Goal: Task Accomplishment & Management: Manage account settings

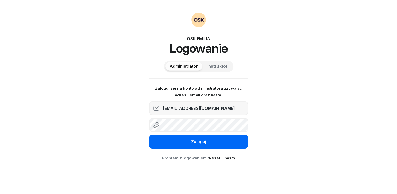
click at [204, 140] on div "Zaloguj" at bounding box center [198, 141] width 15 height 7
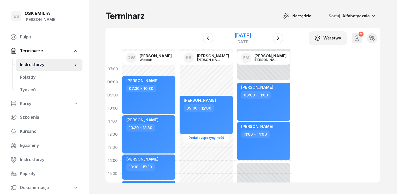
click at [235, 35] on div "[DATE]" at bounding box center [242, 35] width 17 height 5
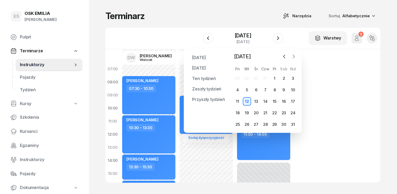
click at [291, 54] on icon "button" at bounding box center [293, 56] width 5 height 5
click at [276, 78] on div "5" at bounding box center [275, 78] width 8 height 8
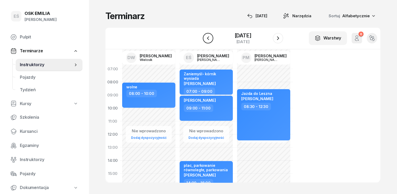
click at [212, 40] on button "button" at bounding box center [208, 38] width 10 height 10
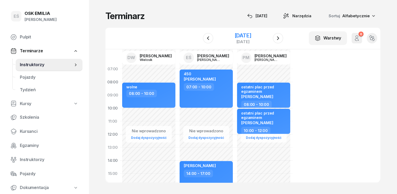
click at [242, 37] on div "[DATE]" at bounding box center [242, 35] width 17 height 5
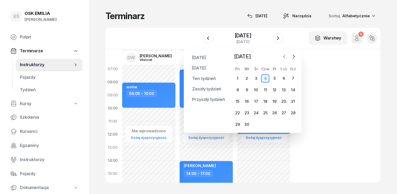
click at [286, 58] on icon "button" at bounding box center [284, 56] width 5 height 5
click at [258, 125] on div "27" at bounding box center [256, 124] width 8 height 8
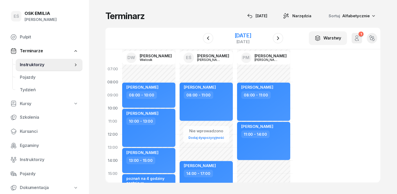
click at [251, 37] on div "[DATE]" at bounding box center [242, 35] width 17 height 5
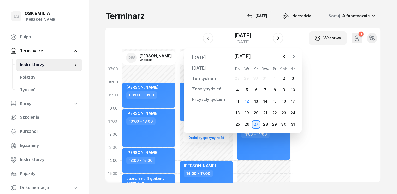
click at [293, 58] on icon "button" at bounding box center [293, 56] width 5 height 5
click at [264, 79] on div "4" at bounding box center [265, 78] width 8 height 8
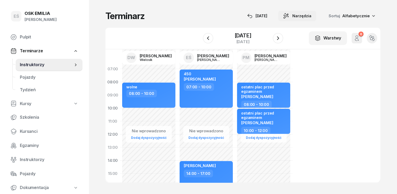
click at [306, 16] on span "Narzędzia" at bounding box center [301, 16] width 19 height 6
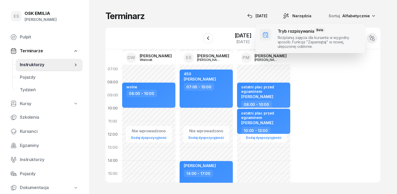
click at [294, 39] on span at bounding box center [311, 38] width 110 height 29
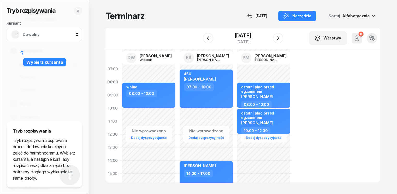
click at [56, 35] on span "Dowolny" at bounding box center [50, 34] width 55 height 7
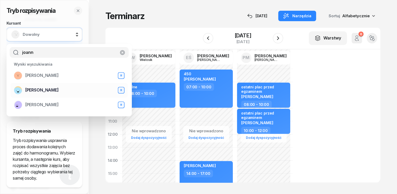
type input "joann"
click at [50, 92] on span "[PERSON_NAME]" at bounding box center [41, 90] width 33 height 7
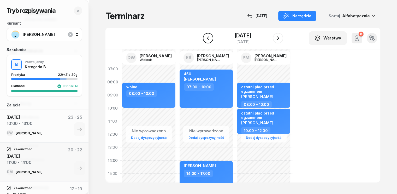
click at [207, 38] on icon "button" at bounding box center [208, 38] width 6 height 6
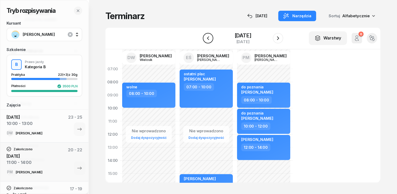
click at [210, 39] on icon "button" at bounding box center [208, 38] width 6 height 6
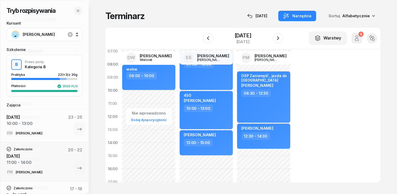
scroll to position [26, 0]
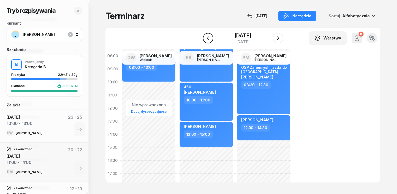
click at [210, 37] on icon "button" at bounding box center [208, 38] width 6 height 6
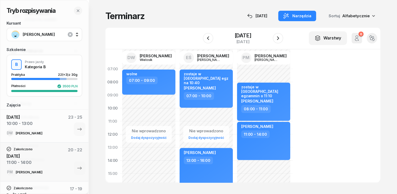
scroll to position [26, 0]
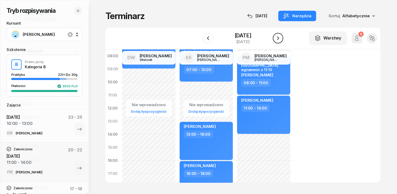
click at [279, 37] on icon "button" at bounding box center [278, 38] width 6 height 6
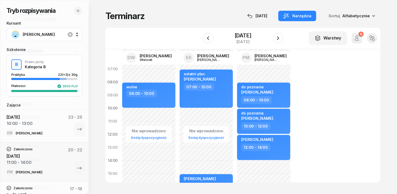
click at [283, 41] on div at bounding box center [278, 38] width 10 height 10
click at [279, 40] on icon "button" at bounding box center [278, 38] width 6 height 6
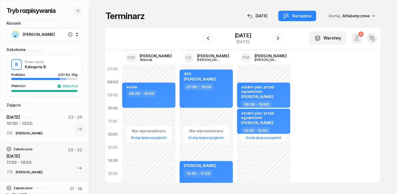
click at [235, 109] on div "Nie wprowadzono Dodaj dyspozycyjność 450 [PERSON_NAME] 07:00 - 10:00 [PERSON_NA…" at bounding box center [263, 179] width 57 height 235
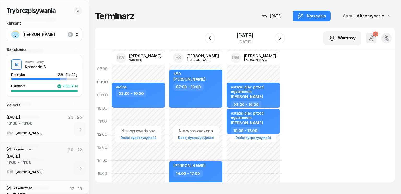
select select "10"
select select "12"
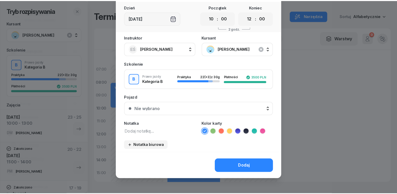
scroll to position [29, 0]
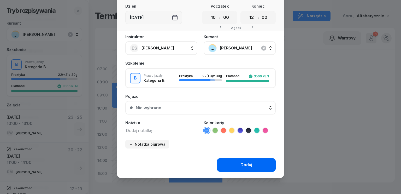
click at [238, 164] on button "Dodaj" at bounding box center [246, 165] width 59 height 14
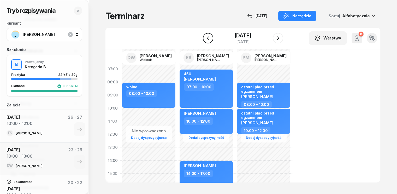
click at [209, 39] on icon "button" at bounding box center [208, 38] width 6 height 6
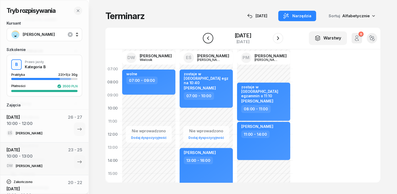
click at [209, 39] on icon "button" at bounding box center [208, 38] width 6 height 6
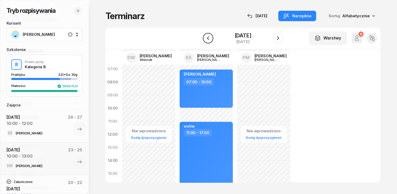
click at [209, 39] on icon "button" at bounding box center [208, 38] width 6 height 6
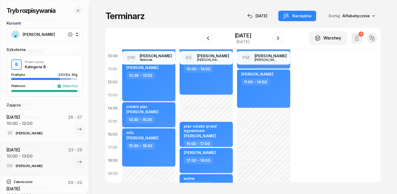
scroll to position [26, 0]
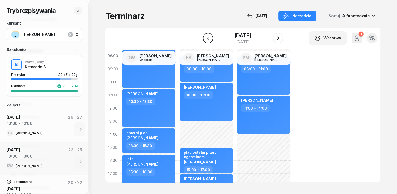
click at [209, 35] on icon "button" at bounding box center [208, 38] width 6 height 6
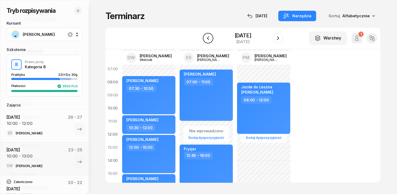
click at [205, 37] on icon "button" at bounding box center [208, 38] width 6 height 6
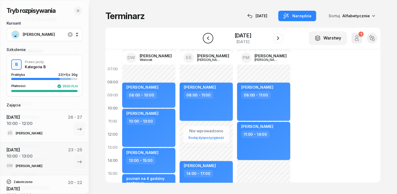
click at [204, 37] on button "button" at bounding box center [208, 38] width 10 height 10
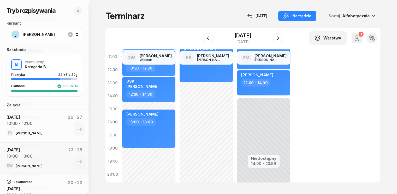
scroll to position [78, 0]
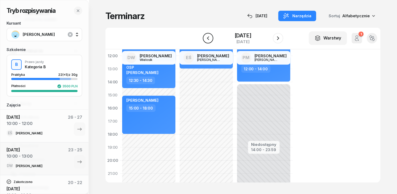
click at [209, 40] on icon "button" at bounding box center [208, 38] width 6 height 6
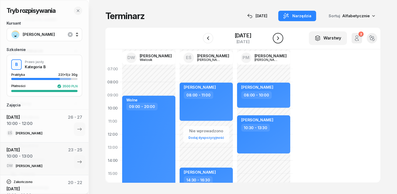
click at [281, 39] on button "button" at bounding box center [278, 38] width 10 height 10
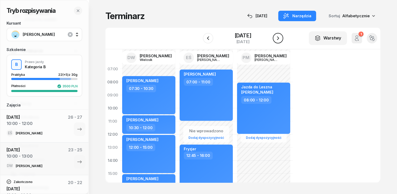
click at [281, 39] on button "button" at bounding box center [278, 38] width 10 height 10
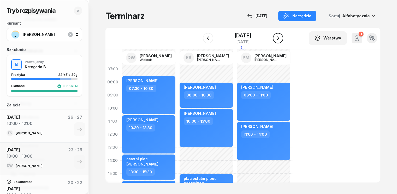
click at [281, 39] on button "button" at bounding box center [278, 38] width 10 height 10
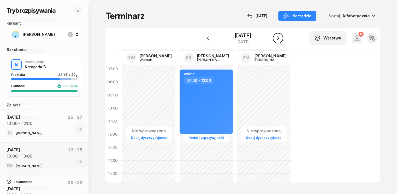
click at [281, 39] on button "button" at bounding box center [278, 38] width 10 height 10
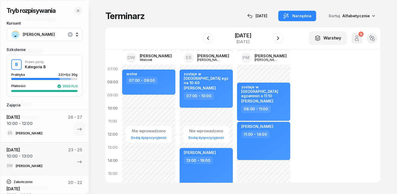
click at [235, 110] on div "Nie wprowadzono Dodaj dyspozycyjność zostaje w [GEOGRAPHIC_DATA] egz na 10:40 […" at bounding box center [263, 179] width 57 height 235
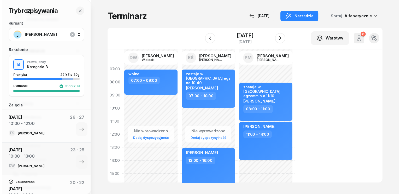
select select "10"
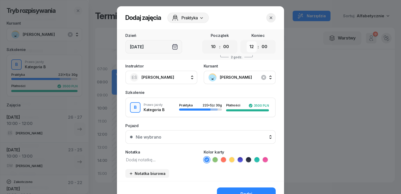
click at [248, 47] on select "00 01 02 03 04 05 06 07 08 09 10 11 12 13 14 15 16 17 18 19 20 21 22 23" at bounding box center [252, 46] width 10 height 11
select select "13"
click at [247, 41] on select "00 01 02 03 04 05 06 07 08 09 10 11 12 13 14 15 16 17 18 19 20 21 22 23" at bounding box center [252, 46] width 10 height 11
click at [150, 162] on textarea at bounding box center [161, 159] width 72 height 7
type textarea "Rataje na BP"
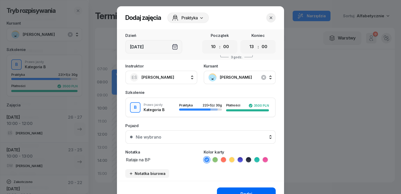
click at [253, 190] on button "Dodaj" at bounding box center [246, 194] width 59 height 14
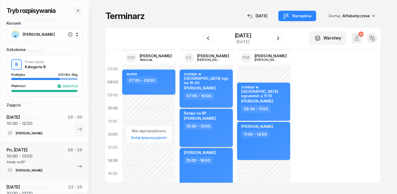
click at [205, 134] on div "Rataje na BP [PERSON_NAME] 10:00 - 13:00" at bounding box center [206, 128] width 53 height 38
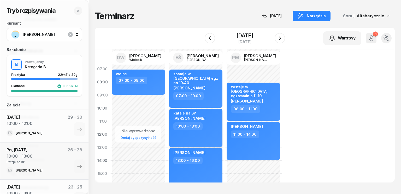
select select "10"
select select "13"
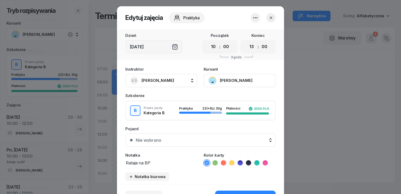
click at [158, 165] on textarea "Rataje na BP" at bounding box center [161, 162] width 72 height 7
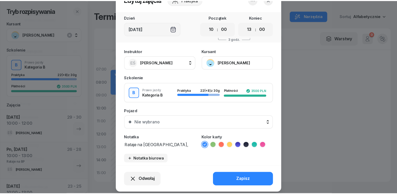
scroll to position [26, 0]
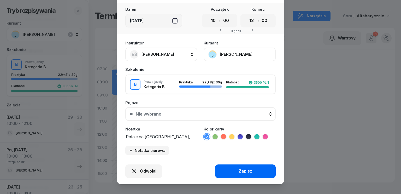
type textarea "Rataje na [GEOGRAPHIC_DATA], wysiada w [GEOGRAPHIC_DATA]"
click at [243, 168] on div "Zapisz" at bounding box center [246, 171] width 14 height 7
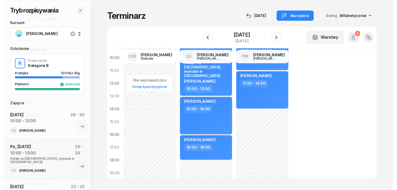
scroll to position [52, 0]
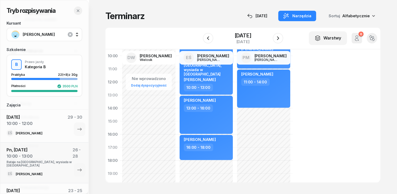
click at [76, 11] on icon "button" at bounding box center [78, 11] width 4 height 4
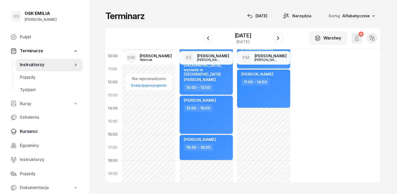
click at [31, 130] on span "Kursanci" at bounding box center [49, 131] width 58 height 7
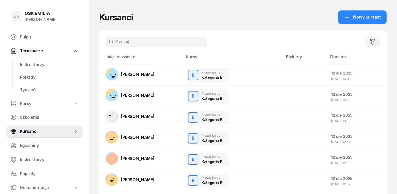
click at [135, 39] on input "text" at bounding box center [156, 42] width 102 height 10
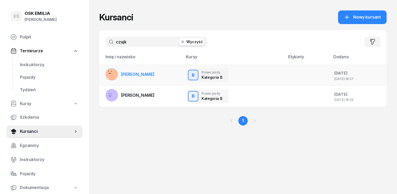
type input "czajk"
click at [145, 74] on span "[PERSON_NAME]" at bounding box center [137, 74] width 33 height 5
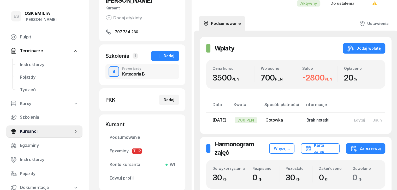
scroll to position [78, 0]
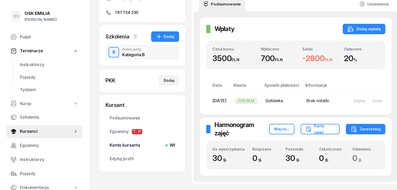
click at [122, 144] on span "Konto kursanta Wł" at bounding box center [142, 145] width 65 height 7
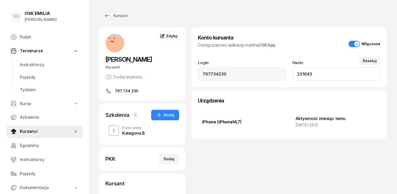
drag, startPoint x: 315, startPoint y: 75, endPoint x: 294, endPoint y: 73, distance: 22.0
click at [294, 73] on input "231643" at bounding box center [336, 74] width 88 height 14
click at [216, 160] on div "Konto kursanta Dostęp poprzez aplikację mobilną OSKApp . Włączone Login 7977342…" at bounding box center [289, 138] width 195 height 222
click at [34, 63] on span "Instruktorzy" at bounding box center [49, 64] width 58 height 7
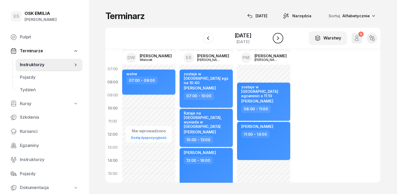
click at [279, 36] on icon "button" at bounding box center [278, 38] width 6 height 6
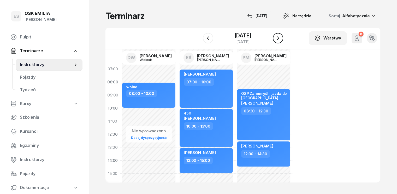
click at [279, 36] on icon "button" at bounding box center [278, 38] width 6 height 6
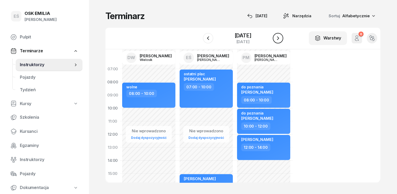
click at [279, 36] on icon "button" at bounding box center [278, 38] width 6 height 6
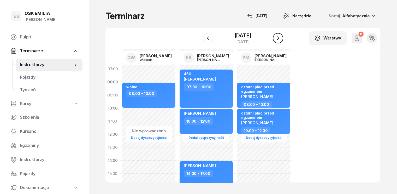
click at [279, 36] on icon "button" at bounding box center [278, 38] width 6 height 6
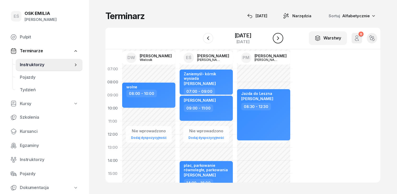
click at [279, 36] on icon "button" at bounding box center [278, 38] width 6 height 6
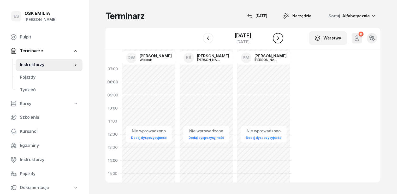
click at [279, 36] on icon "button" at bounding box center [278, 38] width 6 height 6
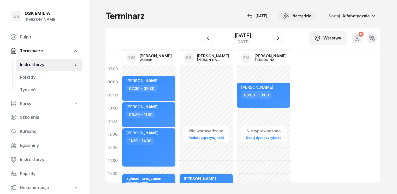
click at [312, 16] on span "Narzędzia" at bounding box center [301, 16] width 19 height 6
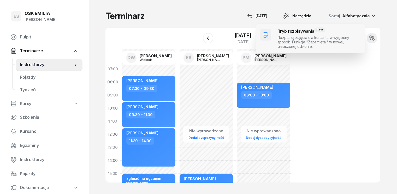
click at [303, 38] on span at bounding box center [311, 38] width 110 height 29
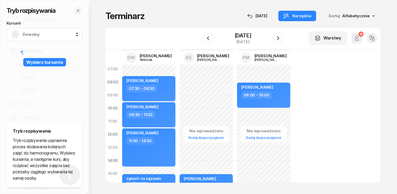
click at [55, 33] on span "Dowolny" at bounding box center [50, 34] width 55 height 7
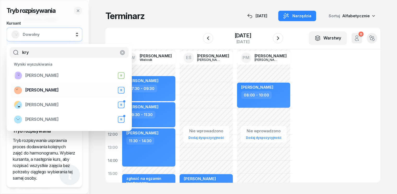
type input "kry"
click at [45, 91] on span "[PERSON_NAME]" at bounding box center [41, 90] width 33 height 7
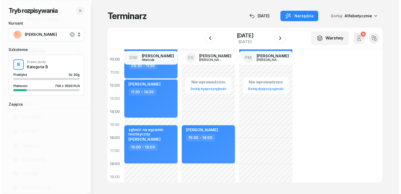
scroll to position [52, 0]
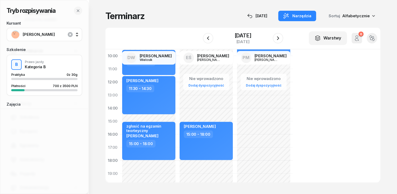
click at [235, 106] on div "Nie wprowadzono Dodaj dyspozycyjność [PERSON_NAME] 15:00 - 18:00" at bounding box center [263, 127] width 57 height 235
select select "13"
select select "15"
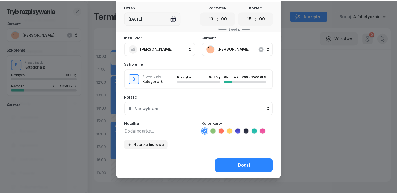
scroll to position [29, 0]
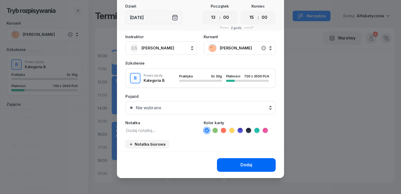
click at [242, 164] on div "Dodaj" at bounding box center [246, 164] width 12 height 7
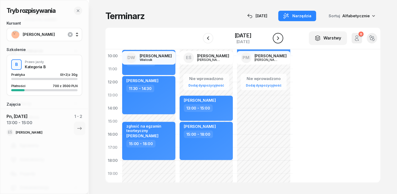
click at [282, 38] on button "button" at bounding box center [278, 38] width 10 height 10
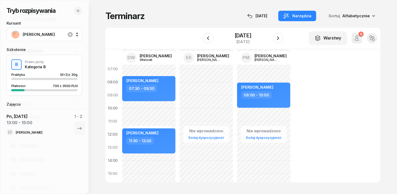
click at [178, 103] on div "Nie wprowadzono Dodaj dyspozycyjność [PERSON_NAME] 07:30 - 09:30 [PERSON_NAME] …" at bounding box center [206, 179] width 57 height 235
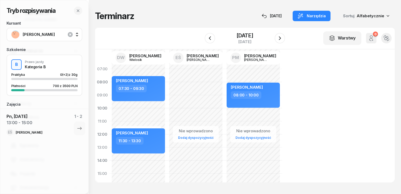
select select "09"
select select "30"
select select "11"
select select "30"
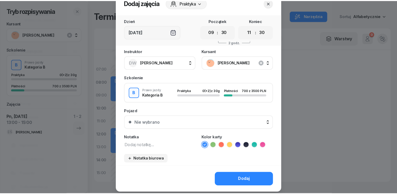
scroll to position [29, 0]
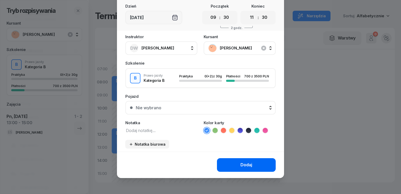
click at [240, 163] on div "Dodaj" at bounding box center [246, 164] width 12 height 7
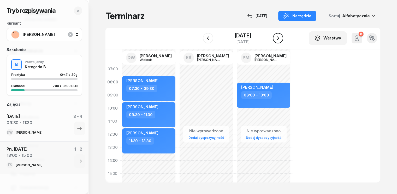
click at [277, 37] on icon "button" at bounding box center [278, 38] width 6 height 6
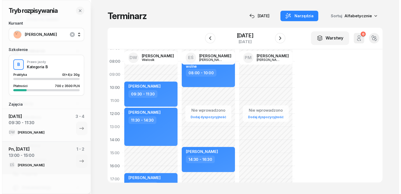
scroll to position [52, 0]
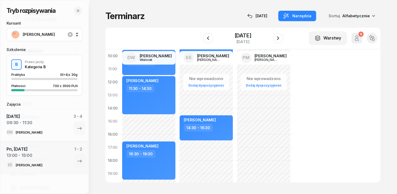
click at [178, 116] on div "Nie wprowadzono Dodaj dyspozycyjność [PERSON_NAME] 09:30 - 11:30 [PERSON_NAME] …" at bounding box center [206, 127] width 57 height 235
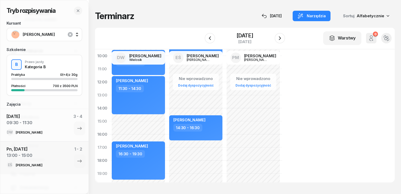
select select "14"
select select "30"
select select "16"
select select "30"
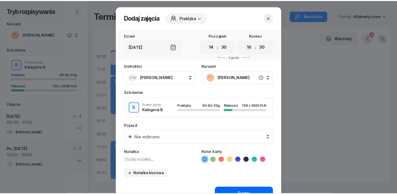
scroll to position [29, 0]
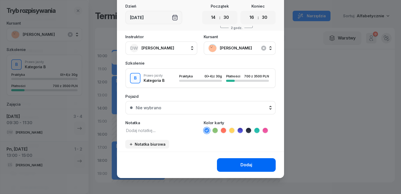
click at [246, 164] on div "Dodaj" at bounding box center [246, 164] width 12 height 7
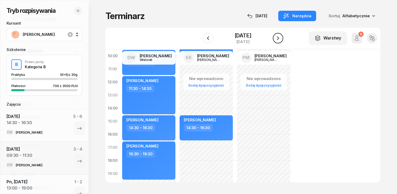
click at [281, 37] on icon "button" at bounding box center [278, 38] width 6 height 6
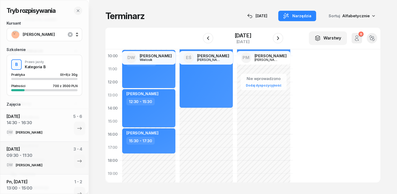
scroll to position [26, 0]
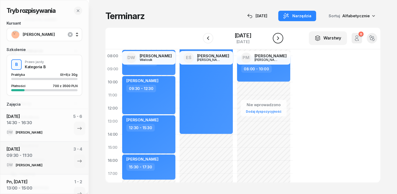
click at [279, 39] on icon "button" at bounding box center [278, 38] width 6 height 6
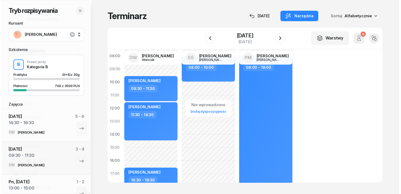
scroll to position [52, 0]
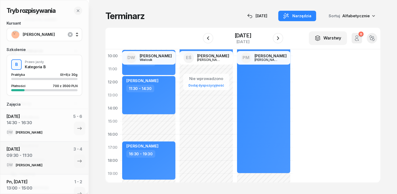
click at [178, 118] on div "Nie wprowadzono Dodaj dyspozycyjność [PERSON_NAME] 09:30 - 11:30 [PERSON_NAME] …" at bounding box center [206, 127] width 57 height 235
select select "14"
select select "30"
select select "16"
select select "30"
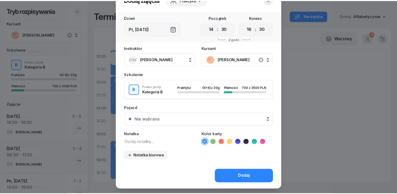
scroll to position [29, 0]
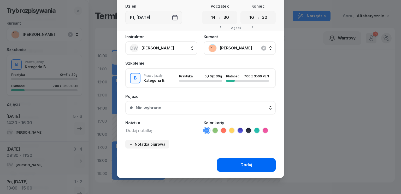
click at [241, 166] on div "Dodaj" at bounding box center [246, 164] width 12 height 7
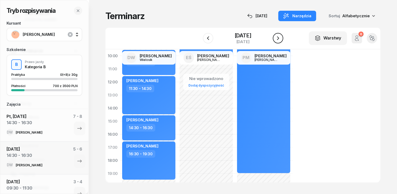
click at [280, 39] on icon "button" at bounding box center [278, 38] width 6 height 6
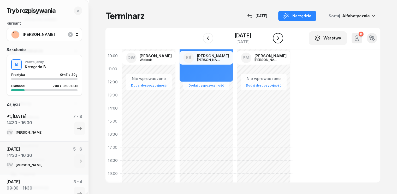
click at [280, 39] on icon "button" at bounding box center [278, 38] width 6 height 6
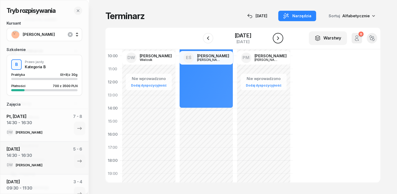
click at [280, 39] on icon "button" at bounding box center [278, 38] width 6 height 6
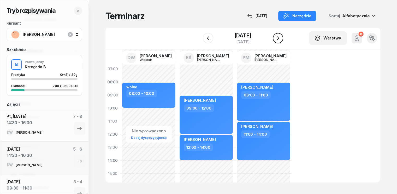
click at [279, 38] on icon "button" at bounding box center [278, 38] width 2 height 4
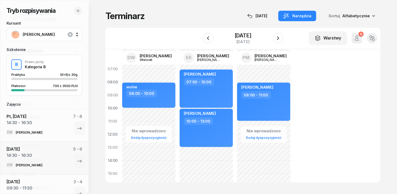
click at [235, 124] on div "Nie wprowadzono Dodaj dyspozycyjność [PERSON_NAME] 08:00 - 11:00" at bounding box center [263, 179] width 57 height 235
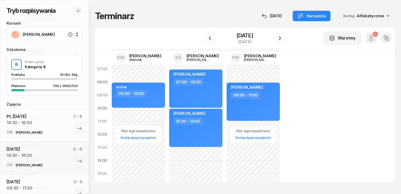
select select "11"
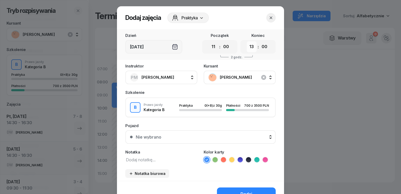
click at [251, 46] on select "00 01 02 03 04 05 06 07 08 09 10 11 12 13 14 15 16 17 18 19 20 21 22 23" at bounding box center [252, 46] width 10 height 11
select select "14"
click at [247, 41] on select "00 01 02 03 04 05 06 07 08 09 10 11 12 13 14 15 16 17 18 19 20 21 22 23" at bounding box center [252, 46] width 10 height 11
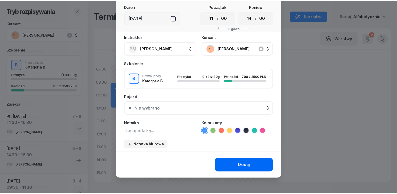
scroll to position [29, 0]
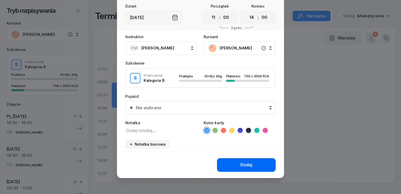
click at [236, 164] on button "Dodaj" at bounding box center [246, 165] width 59 height 14
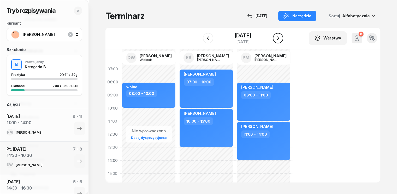
click at [281, 39] on icon "button" at bounding box center [278, 38] width 6 height 6
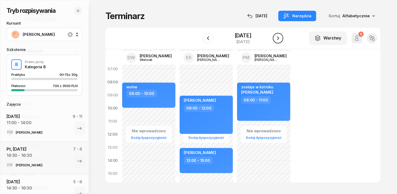
click at [281, 37] on icon "button" at bounding box center [278, 38] width 6 height 6
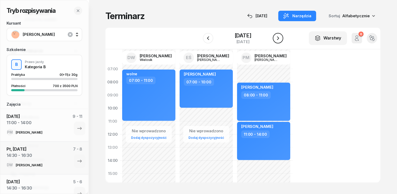
click at [281, 37] on icon "button" at bounding box center [278, 38] width 6 height 6
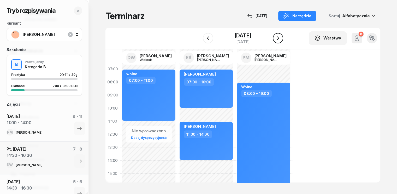
click at [279, 38] on icon "button" at bounding box center [278, 38] width 6 height 6
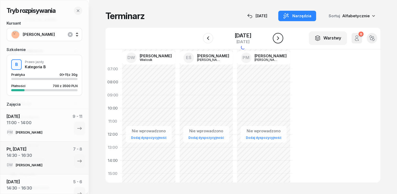
click at [279, 38] on icon "button" at bounding box center [278, 38] width 6 height 6
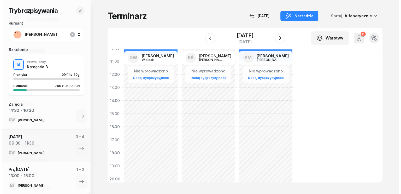
scroll to position [52, 0]
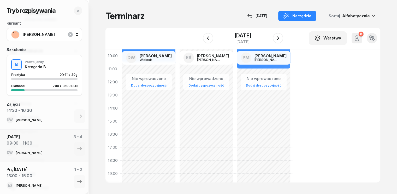
click at [178, 111] on div "Nie wprowadzono Dodaj dyspozycyjność [PERSON_NAME] 07:30 - 10:30" at bounding box center [206, 127] width 57 height 235
select select "14"
select select "16"
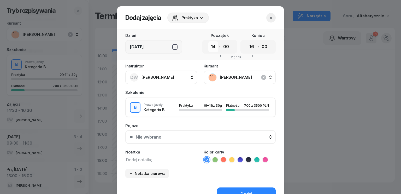
drag, startPoint x: 214, startPoint y: 48, endPoint x: 215, endPoint y: 51, distance: 3.6
click at [214, 48] on select "00 01 02 03 04 05 06 07 08 09 10 11 12 13 14 15 16 17 18 19 20 21 22 23" at bounding box center [213, 46] width 10 height 11
select select "13"
click at [208, 41] on select "00 01 02 03 04 05 06 07 08 09 10 11 12 13 14 15 16 17 18 19 20 21 22 23" at bounding box center [213, 46] width 10 height 11
click at [222, 48] on select "00 05 10 15 20 25 30 35 40 45 50 55" at bounding box center [226, 46] width 10 height 11
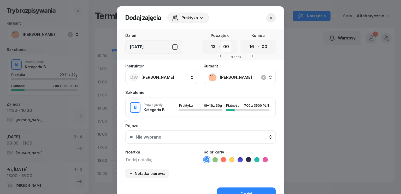
select select "30"
click at [221, 41] on select "00 05 10 15 20 25 30 35 40 45 50 55" at bounding box center [226, 46] width 10 height 11
click at [260, 47] on select "00 05 10 15 20 25 30 35 40 45 50 55" at bounding box center [265, 46] width 10 height 11
select select "30"
click at [260, 41] on select "00 05 10 15 20 25 30 35 40 45 50 55" at bounding box center [265, 46] width 10 height 11
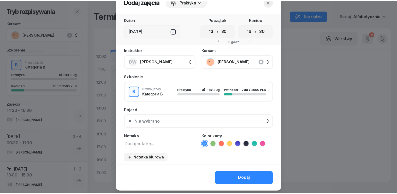
scroll to position [29, 0]
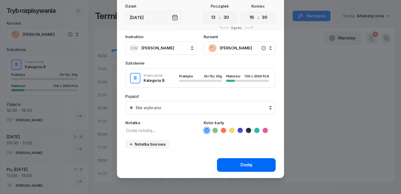
click at [240, 164] on div "Dodaj" at bounding box center [246, 164] width 12 height 7
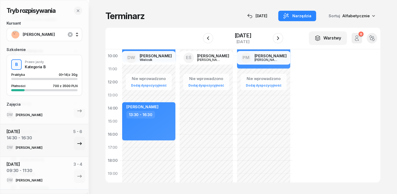
scroll to position [0, 0]
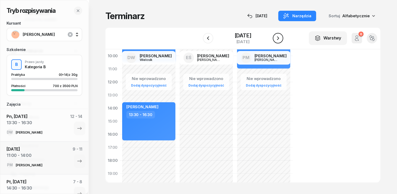
click at [281, 36] on icon "button" at bounding box center [278, 38] width 6 height 6
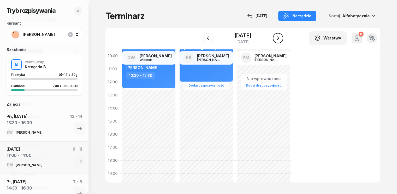
click at [281, 36] on icon "button" at bounding box center [278, 38] width 6 height 6
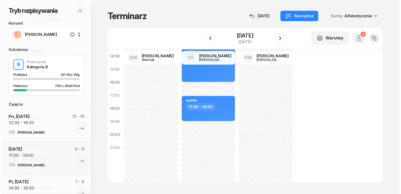
scroll to position [104, 0]
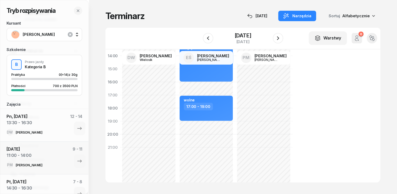
click at [178, 99] on div "Nie wprowadzono Dodaj dyspozycyjność" at bounding box center [206, 75] width 57 height 235
select select "17"
select select "19"
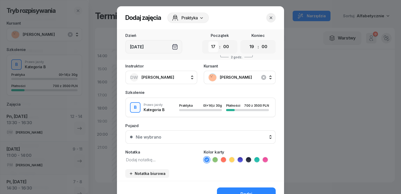
click at [214, 47] on select "00 01 02 03 04 05 06 07 08 09 10 11 12 13 14 15 16 17 18 19 20 21 22 23" at bounding box center [213, 46] width 10 height 11
select select "16"
click at [208, 41] on select "00 01 02 03 04 05 06 07 08 09 10 11 12 13 14 15 16 17 18 19 20 21 22 23" at bounding box center [213, 46] width 10 height 11
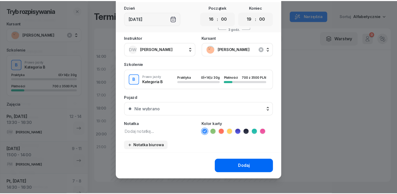
scroll to position [29, 0]
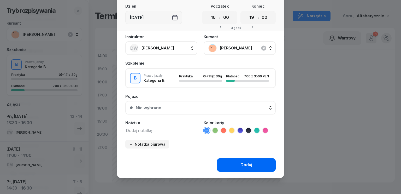
click at [244, 164] on div "Dodaj" at bounding box center [246, 164] width 12 height 7
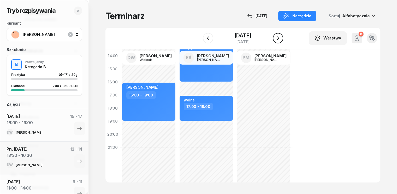
click at [279, 39] on icon "button" at bounding box center [278, 38] width 2 height 4
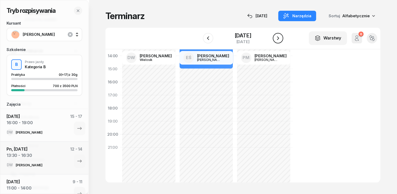
click at [279, 39] on icon "button" at bounding box center [278, 38] width 2 height 4
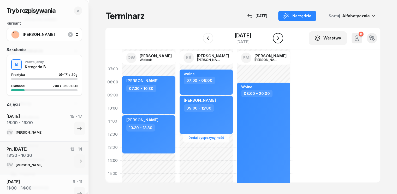
click at [280, 37] on icon "button" at bounding box center [278, 38] width 6 height 6
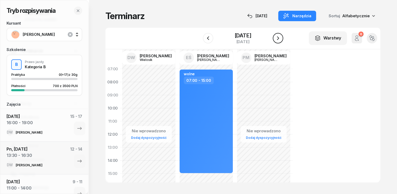
click at [280, 37] on icon "button" at bounding box center [278, 38] width 6 height 6
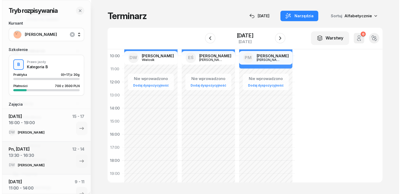
scroll to position [26, 0]
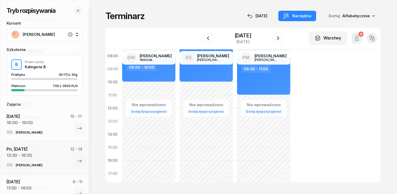
click at [235, 134] on div "Nie wprowadzono Dodaj dyspozycyjność [PERSON_NAME] 07:00 - 10:00" at bounding box center [263, 153] width 57 height 235
select select "13"
select select "15"
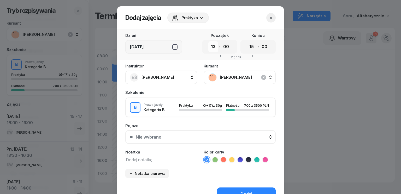
click at [214, 48] on select "00 01 02 03 04 05 06 07 08 09 10 11 12 13 14 15 16 17 18 19 20 21 22 23" at bounding box center [213, 46] width 10 height 11
select select "14"
click at [208, 41] on select "00 01 02 03 04 05 06 07 08 09 10 11 12 13 14 15 16 17 18 19 20 21 22 23" at bounding box center [213, 46] width 10 height 11
drag, startPoint x: 251, startPoint y: 46, endPoint x: 251, endPoint y: 51, distance: 5.2
click at [251, 46] on select "00 01 02 03 04 05 06 07 08 09 10 11 12 13 14 15 16 17 18 19 20 21 22 23" at bounding box center [252, 46] width 10 height 11
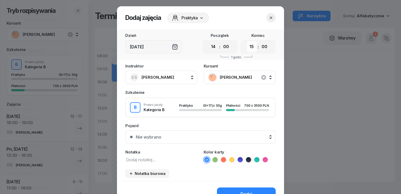
select select "17"
click at [247, 41] on select "00 01 02 03 04 05 06 07 08 09 10 11 12 13 14 15 16 17 18 19 20 21 22 23" at bounding box center [252, 46] width 10 height 11
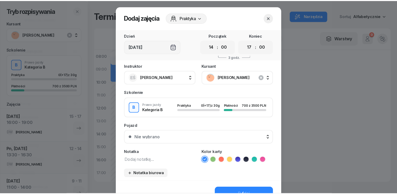
scroll to position [29, 0]
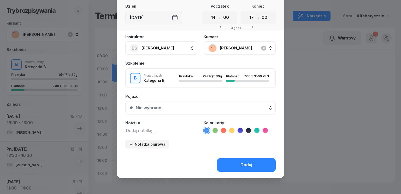
click at [241, 165] on div "Dodaj" at bounding box center [246, 164] width 12 height 7
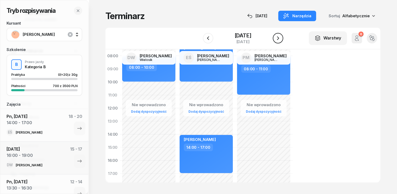
click at [281, 38] on icon "button" at bounding box center [278, 38] width 6 height 6
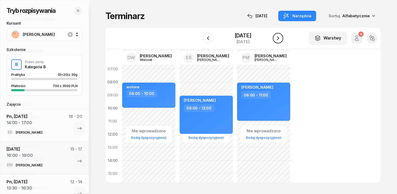
click at [281, 36] on icon "button" at bounding box center [278, 38] width 6 height 6
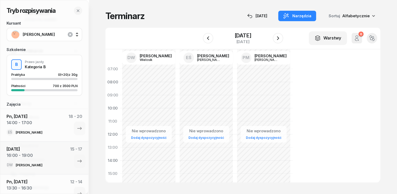
click at [235, 119] on div "Nie wprowadzono Dodaj dyspozycyjność" at bounding box center [263, 179] width 57 height 235
select select "10"
select select "12"
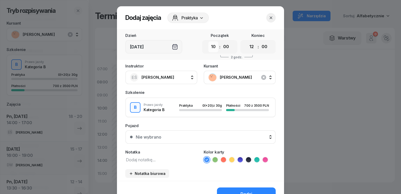
click at [211, 46] on select "00 01 02 03 04 05 06 07 08 09 10 11 12 13 14 15 16 17 18 19 20 21 22 23" at bounding box center [213, 46] width 10 height 11
select select "14"
click at [208, 41] on select "00 01 02 03 04 05 06 07 08 09 10 11 12 13 14 15 16 17 18 19 20 21 22 23" at bounding box center [213, 46] width 10 height 11
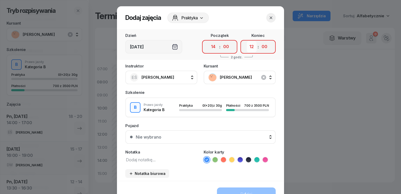
drag, startPoint x: 252, startPoint y: 46, endPoint x: 252, endPoint y: 51, distance: 5.2
click at [252, 46] on select "00 01 02 03 04 05 06 07 08 09 10 11 12 13 14 15 16 17 18 19 20 21 22 23" at bounding box center [252, 46] width 10 height 11
select select "17"
click at [247, 41] on select "00 01 02 03 04 05 06 07 08 09 10 11 12 13 14 15 16 17 18 19 20 21 22 23" at bounding box center [252, 46] width 10 height 11
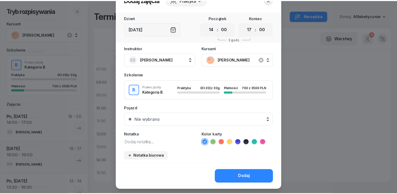
scroll to position [29, 0]
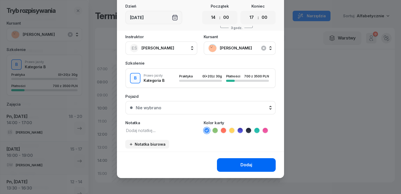
click at [240, 165] on div "Dodaj" at bounding box center [246, 164] width 12 height 7
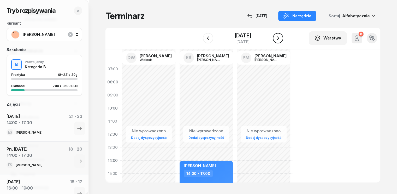
click at [281, 39] on icon "button" at bounding box center [278, 38] width 6 height 6
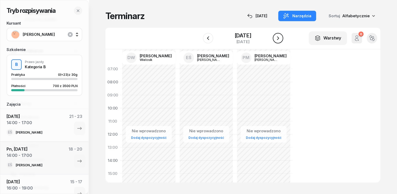
click at [281, 39] on icon "button" at bounding box center [278, 38] width 6 height 6
click at [205, 39] on icon "button" at bounding box center [208, 38] width 6 height 6
click at [203, 39] on button "button" at bounding box center [208, 38] width 10 height 10
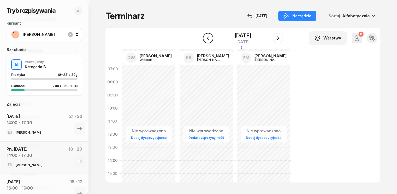
click at [203, 39] on button "button" at bounding box center [208, 38] width 10 height 10
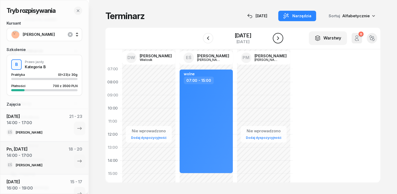
click at [278, 37] on icon "button" at bounding box center [278, 38] width 6 height 6
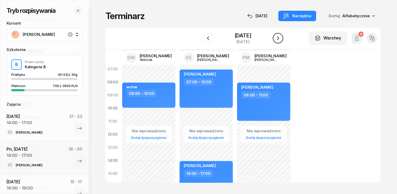
click at [278, 37] on icon "button" at bounding box center [278, 38] width 6 height 6
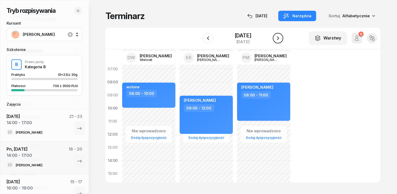
click at [278, 37] on button "button" at bounding box center [278, 38] width 10 height 10
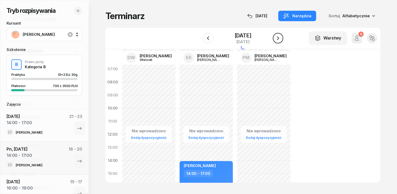
click at [278, 37] on button "button" at bounding box center [278, 38] width 10 height 10
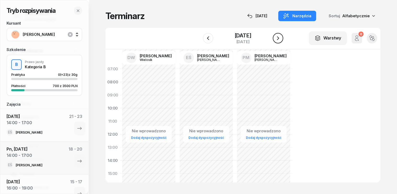
click at [278, 37] on button "button" at bounding box center [278, 38] width 10 height 10
click at [178, 147] on div "Nie wprowadzono Dodaj dyspozycyjność" at bounding box center [206, 179] width 57 height 235
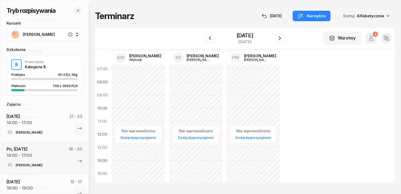
select select "12"
select select "14"
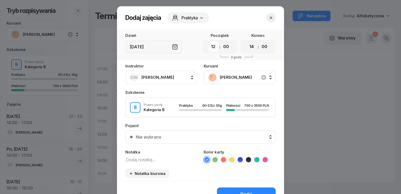
click at [213, 47] on select "00 01 02 03 04 05 06 07 08 09 10 11 12 13 14 15 16 17 18 19 20 21 22 23" at bounding box center [213, 46] width 10 height 11
click at [208, 41] on select "00 01 02 03 04 05 06 07 08 09 10 11 12 13 14 15 16 17 18 19 20 21 22 23" at bounding box center [213, 46] width 10 height 11
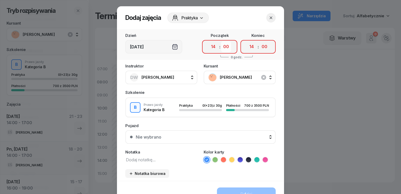
click at [226, 48] on select "00 05 10 15 20 25 30 35 40 45 50 55" at bounding box center [226, 46] width 10 height 11
click at [212, 48] on select "00 01 02 03 04 05 06 07 08 09 10 11 12 13 14 15 16 17 18 19 20 21 22 23" at bounding box center [213, 46] width 10 height 11
select select "13"
click at [208, 41] on select "00 01 02 03 04 05 06 07 08 09 10 11 12 13 14 15 16 17 18 19 20 21 22 23" at bounding box center [213, 46] width 10 height 11
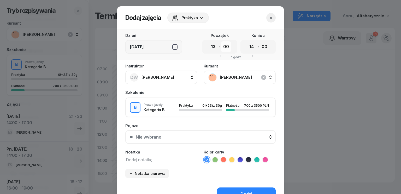
click at [226, 46] on select "00 05 10 15 20 25 30 35 40 45 50 55" at bounding box center [226, 46] width 10 height 11
select select "30"
click at [221, 41] on select "00 05 10 15 20 25 30 35 40 45 50 55" at bounding box center [226, 46] width 10 height 11
click at [251, 49] on select "00 01 02 03 04 05 06 07 08 09 10 11 12 13 14 15 16 17 18 19 20 21 22 23" at bounding box center [252, 46] width 10 height 11
select select "16"
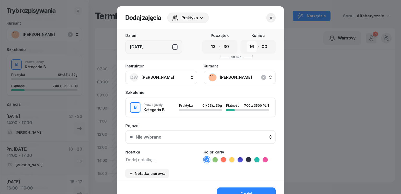
click at [247, 41] on select "00 01 02 03 04 05 06 07 08 09 10 11 12 13 14 15 16 17 18 19 20 21 22 23" at bounding box center [252, 46] width 10 height 11
click at [262, 50] on select "00 05 10 15 20 25 30 35 40 45 50 55" at bounding box center [265, 46] width 10 height 11
select select "30"
click at [260, 41] on select "00 05 10 15 20 25 30 35 40 45 50 55" at bounding box center [265, 46] width 10 height 11
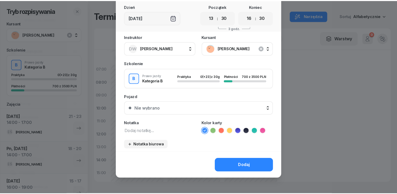
scroll to position [29, 0]
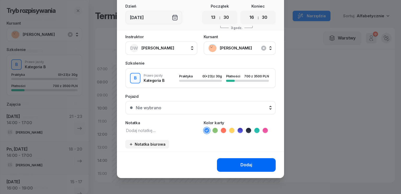
click at [241, 163] on div "Dodaj" at bounding box center [246, 164] width 12 height 7
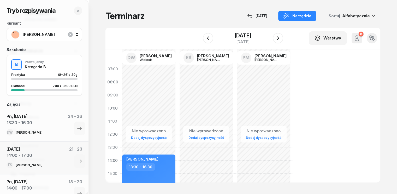
click at [52, 33] on span "[PERSON_NAME]" at bounding box center [50, 34] width 55 height 7
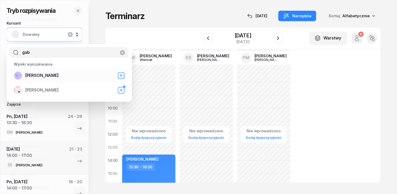
type input "gab"
click at [39, 76] on span "[PERSON_NAME]" at bounding box center [41, 75] width 33 height 7
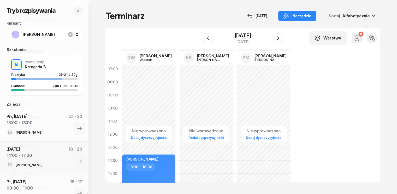
click at [46, 34] on span "[PERSON_NAME]" at bounding box center [50, 34] width 55 height 7
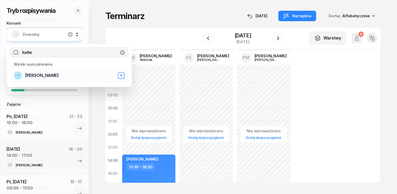
type input "ludw"
click at [42, 74] on span "[PERSON_NAME]" at bounding box center [41, 75] width 33 height 7
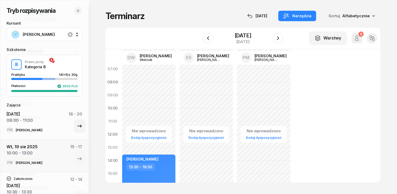
scroll to position [0, 0]
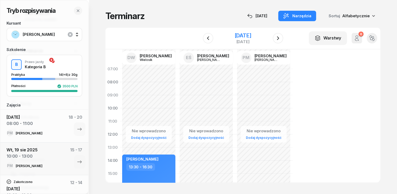
click at [234, 35] on div "[DATE]" at bounding box center [242, 35] width 17 height 5
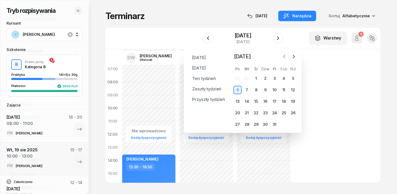
click at [285, 57] on icon "button" at bounding box center [284, 56] width 5 height 5
drag, startPoint x: 286, startPoint y: 54, endPoint x: 285, endPoint y: 57, distance: 3.3
click at [286, 55] on icon "button" at bounding box center [284, 56] width 5 height 5
click at [255, 104] on div "13" at bounding box center [256, 101] width 8 height 8
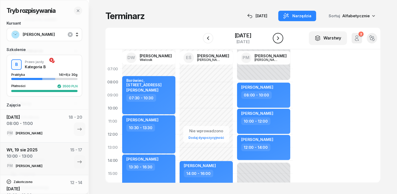
click at [279, 39] on icon "button" at bounding box center [278, 38] width 6 height 6
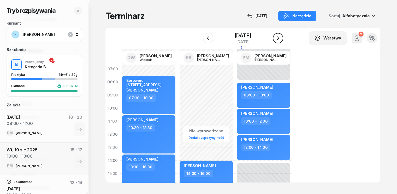
click at [279, 39] on icon "button" at bounding box center [278, 38] width 6 height 6
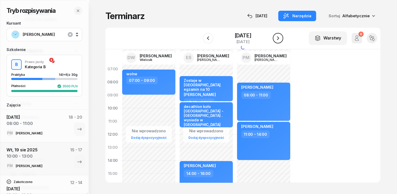
click at [279, 39] on icon "button" at bounding box center [278, 38] width 6 height 6
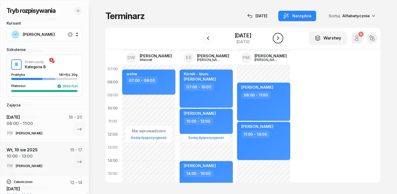
click at [279, 39] on icon "button" at bounding box center [278, 38] width 6 height 6
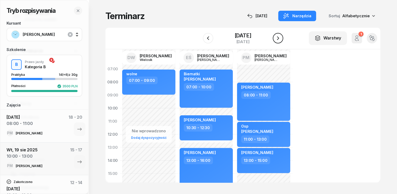
click at [279, 39] on icon "button" at bounding box center [278, 38] width 6 height 6
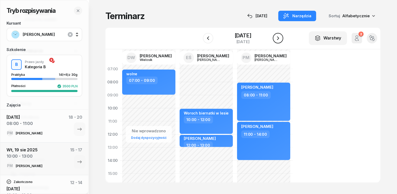
click at [279, 39] on icon "button" at bounding box center [278, 38] width 6 height 6
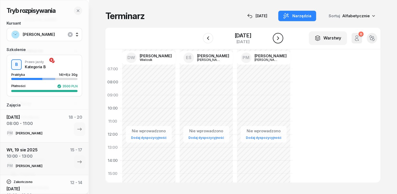
click at [279, 39] on icon "button" at bounding box center [278, 38] width 6 height 6
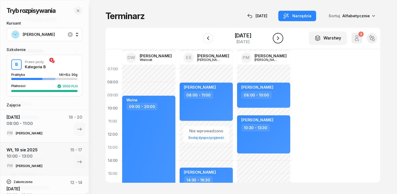
click at [279, 39] on icon "button" at bounding box center [278, 38] width 6 height 6
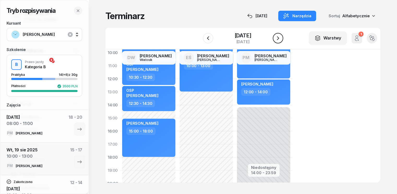
scroll to position [52, 0]
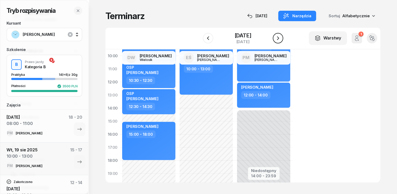
click at [277, 37] on icon "button" at bounding box center [278, 38] width 2 height 4
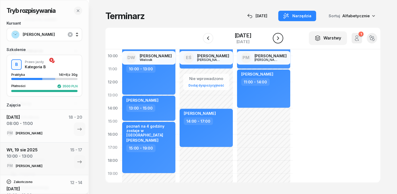
click at [278, 36] on icon "button" at bounding box center [278, 38] width 6 height 6
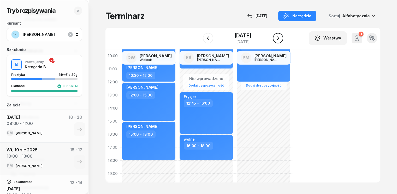
click at [278, 36] on icon "button" at bounding box center [278, 38] width 6 height 6
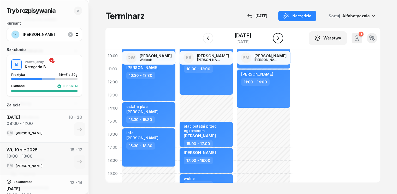
click at [278, 36] on icon "button" at bounding box center [278, 38] width 6 height 6
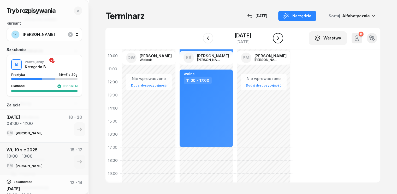
click at [278, 36] on icon "button" at bounding box center [278, 38] width 6 height 6
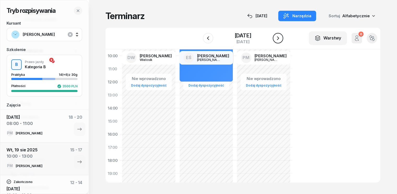
click at [278, 36] on icon "button" at bounding box center [278, 38] width 6 height 6
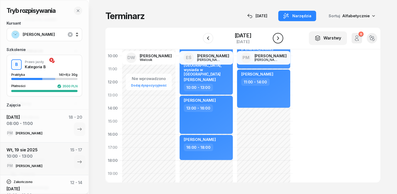
click at [278, 36] on icon "button" at bounding box center [278, 38] width 6 height 6
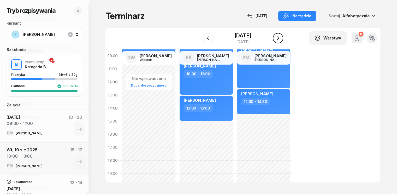
click at [278, 38] on icon "button" at bounding box center [278, 38] width 6 height 6
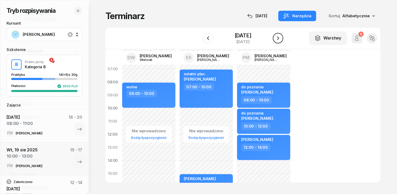
click at [280, 35] on icon "button" at bounding box center [278, 38] width 6 height 6
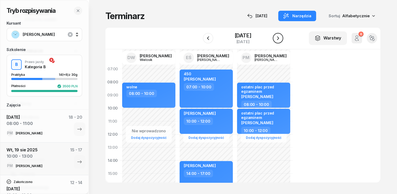
click at [279, 35] on icon "button" at bounding box center [278, 38] width 6 height 6
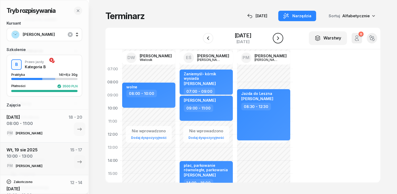
click at [279, 35] on icon "button" at bounding box center [278, 38] width 6 height 6
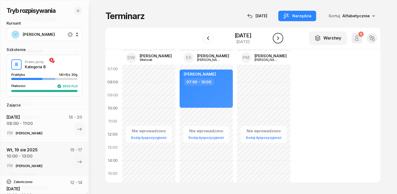
click at [279, 35] on icon "button" at bounding box center [278, 38] width 6 height 6
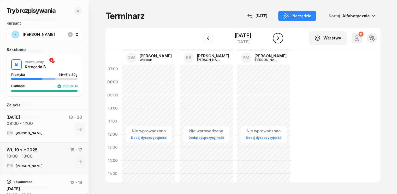
click at [279, 35] on icon "button" at bounding box center [278, 38] width 6 height 6
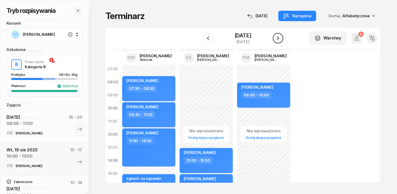
click at [279, 38] on icon "button" at bounding box center [278, 38] width 6 height 6
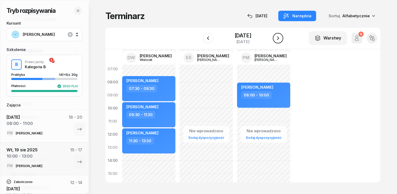
click at [279, 38] on icon "button" at bounding box center [278, 38] width 2 height 4
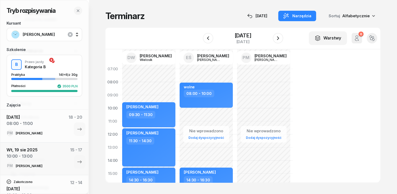
click at [236, 82] on div "Nie wprowadzono Dodaj dyspozycyjność" at bounding box center [263, 179] width 57 height 235
select select "08"
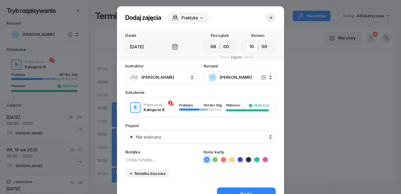
click at [249, 48] on select "00 01 02 03 04 05 06 07 08 09 10 11 12 13 14 15 16 17 18 19 20 21 22 23" at bounding box center [252, 46] width 10 height 11
select select "11"
click at [247, 41] on select "00 01 02 03 04 05 06 07 08 09 10 11 12 13 14 15 16 17 18 19 20 21 22 23" at bounding box center [252, 46] width 10 height 11
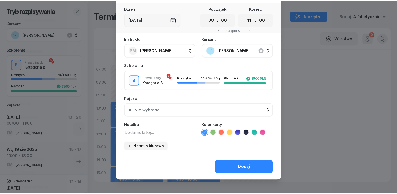
scroll to position [29, 0]
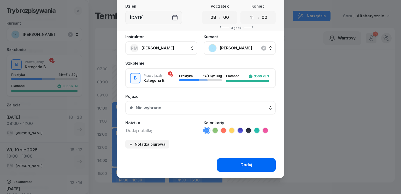
click at [240, 163] on div "Dodaj" at bounding box center [246, 164] width 12 height 7
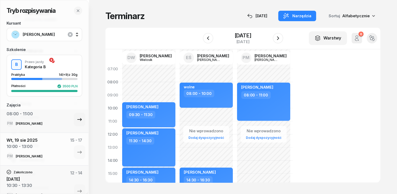
scroll to position [0, 0]
